Goal: Check status

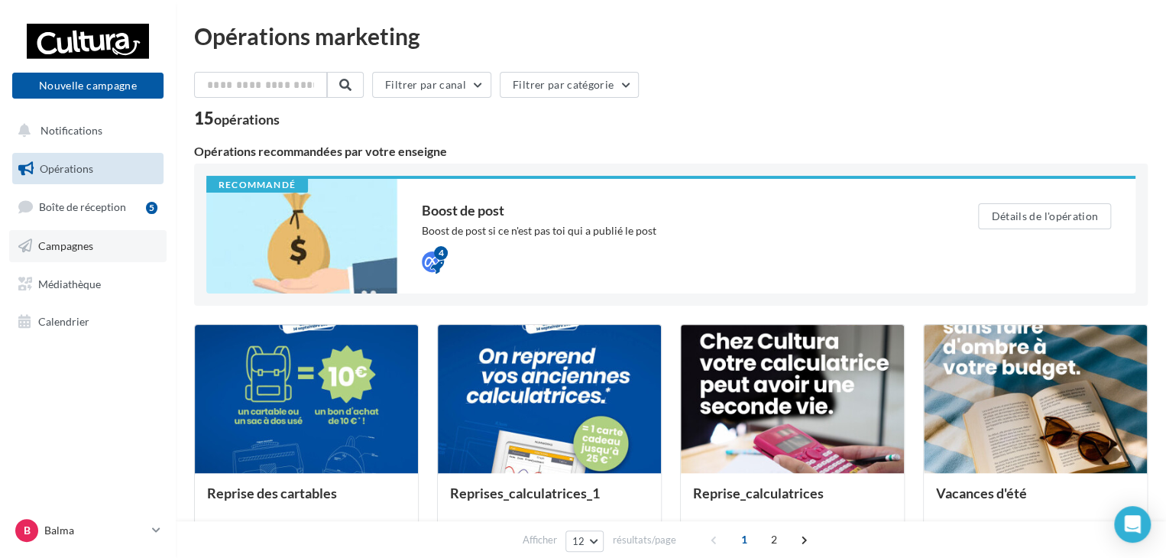
click at [84, 240] on span "Campagnes" at bounding box center [65, 245] width 55 height 13
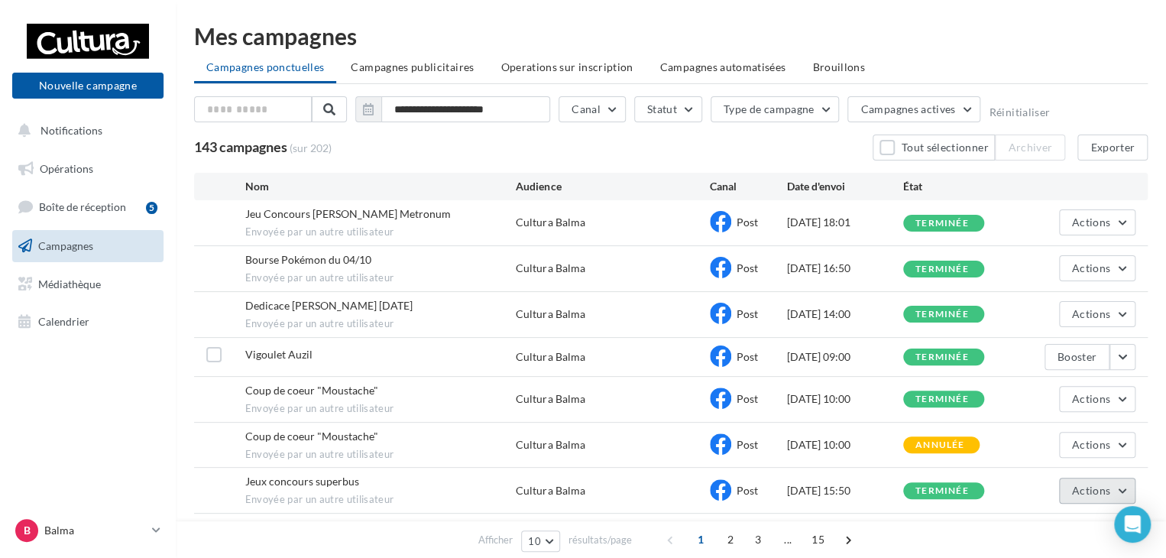
click at [1119, 491] on button "Actions" at bounding box center [1097, 491] width 76 height 26
click at [1076, 413] on button "Voir les résultats" at bounding box center [1059, 415] width 153 height 40
